Goal: Task Accomplishment & Management: Complete application form

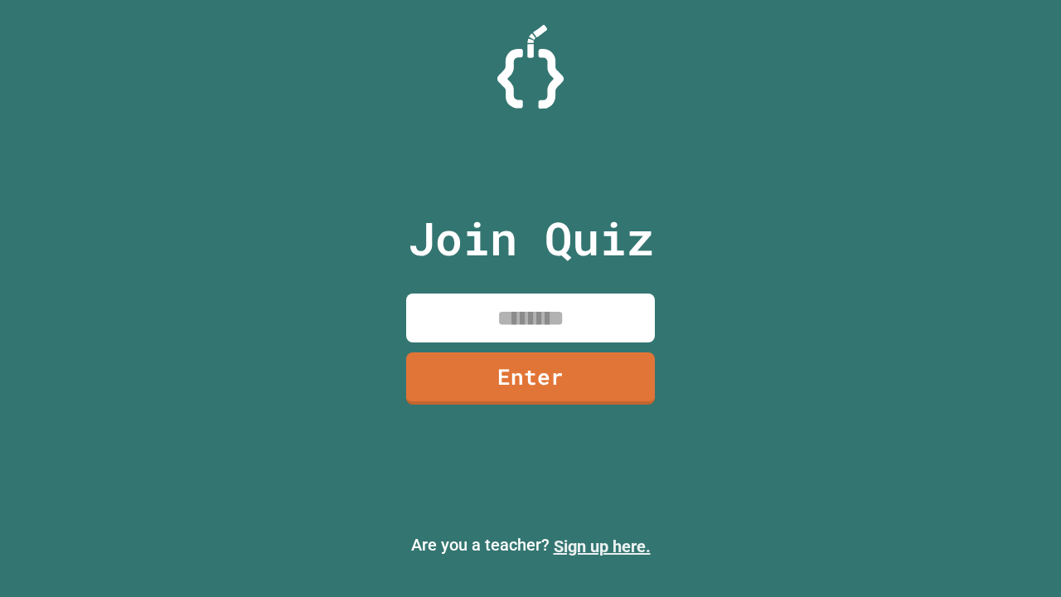
click at [602, 546] on link "Sign up here." at bounding box center [602, 546] width 97 height 20
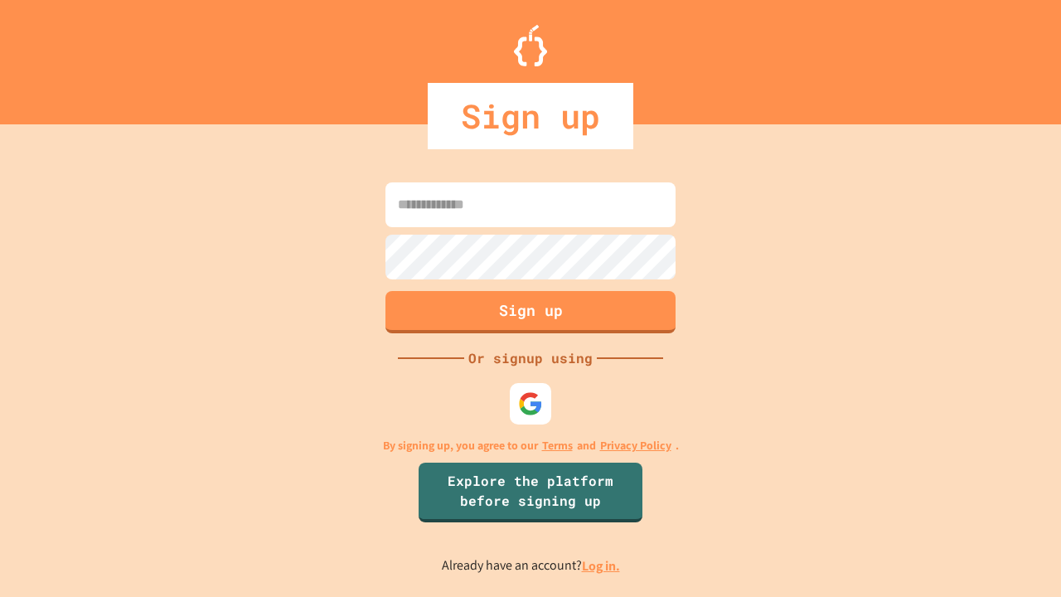
click at [602, 565] on link "Log in." at bounding box center [601, 565] width 38 height 17
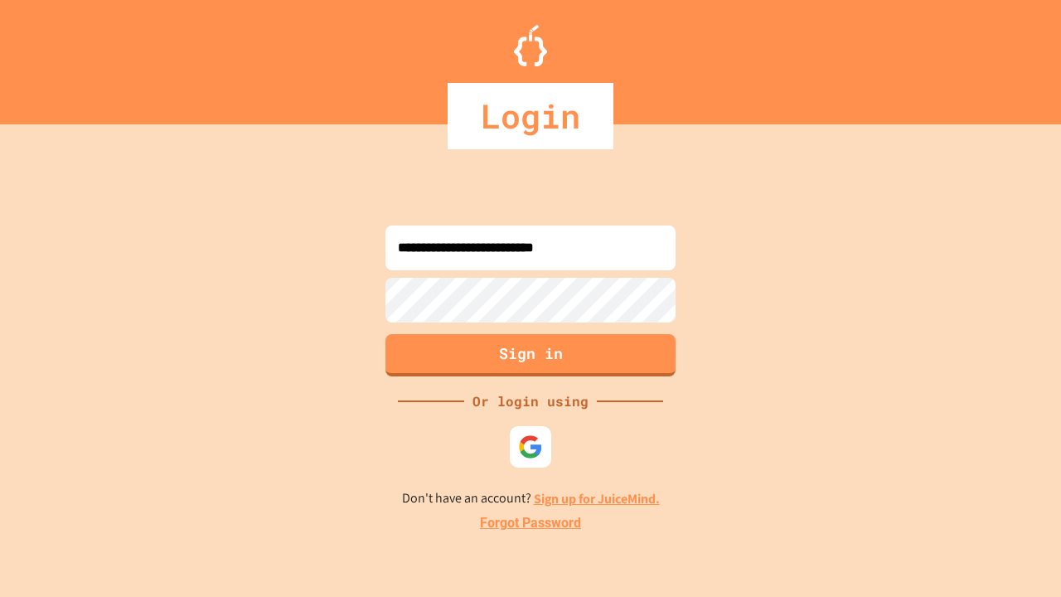
type input "**********"
